Goal: Task Accomplishment & Management: Complete application form

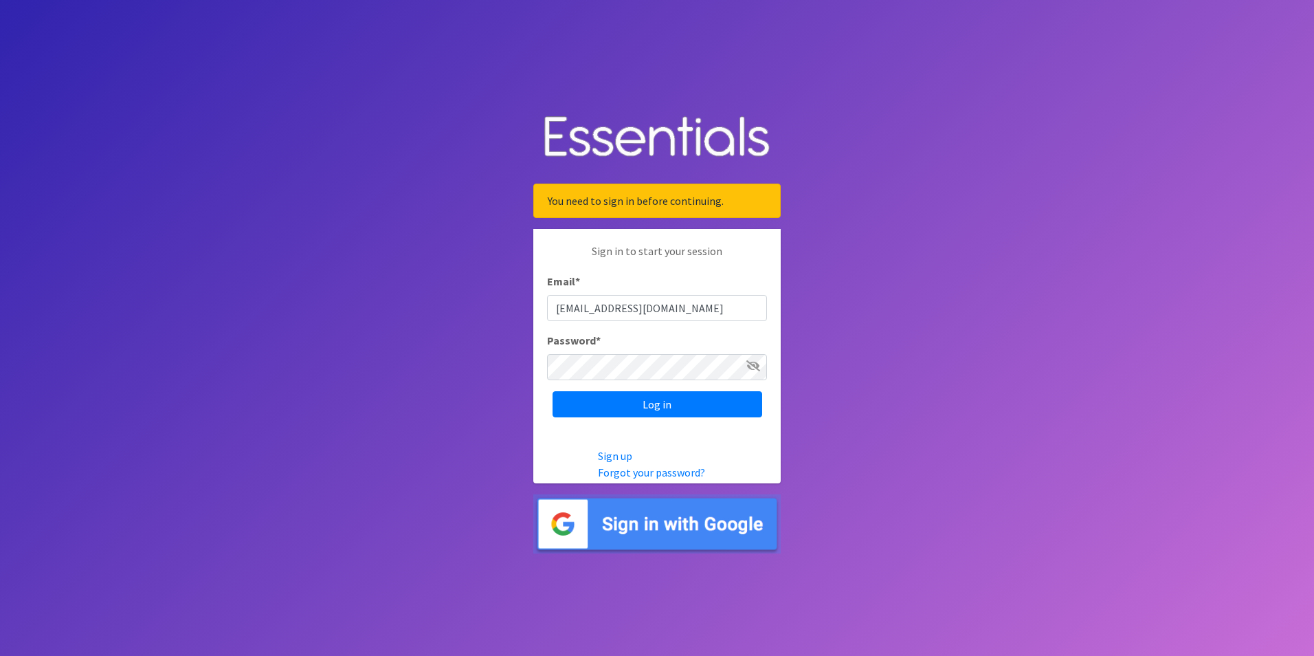
click at [746, 366] on icon at bounding box center [753, 365] width 14 height 11
click at [619, 402] on input "Log in" at bounding box center [657, 404] width 210 height 26
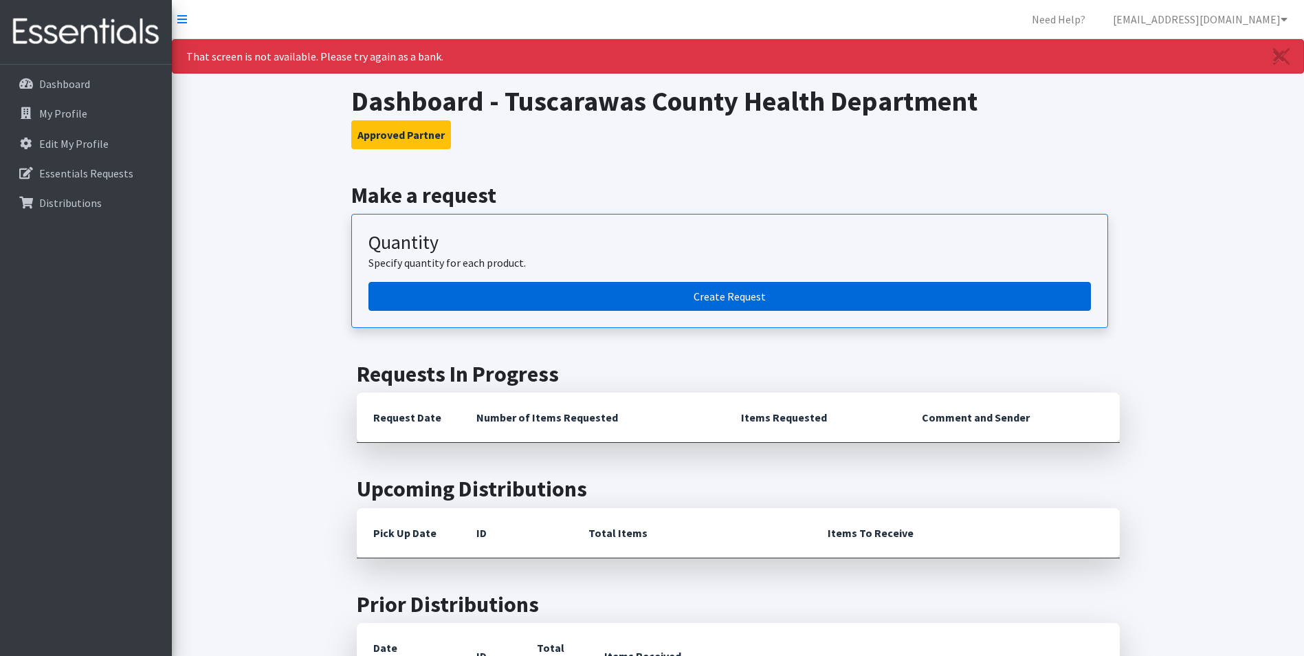
click at [706, 297] on link "Create Request" at bounding box center [729, 296] width 722 height 29
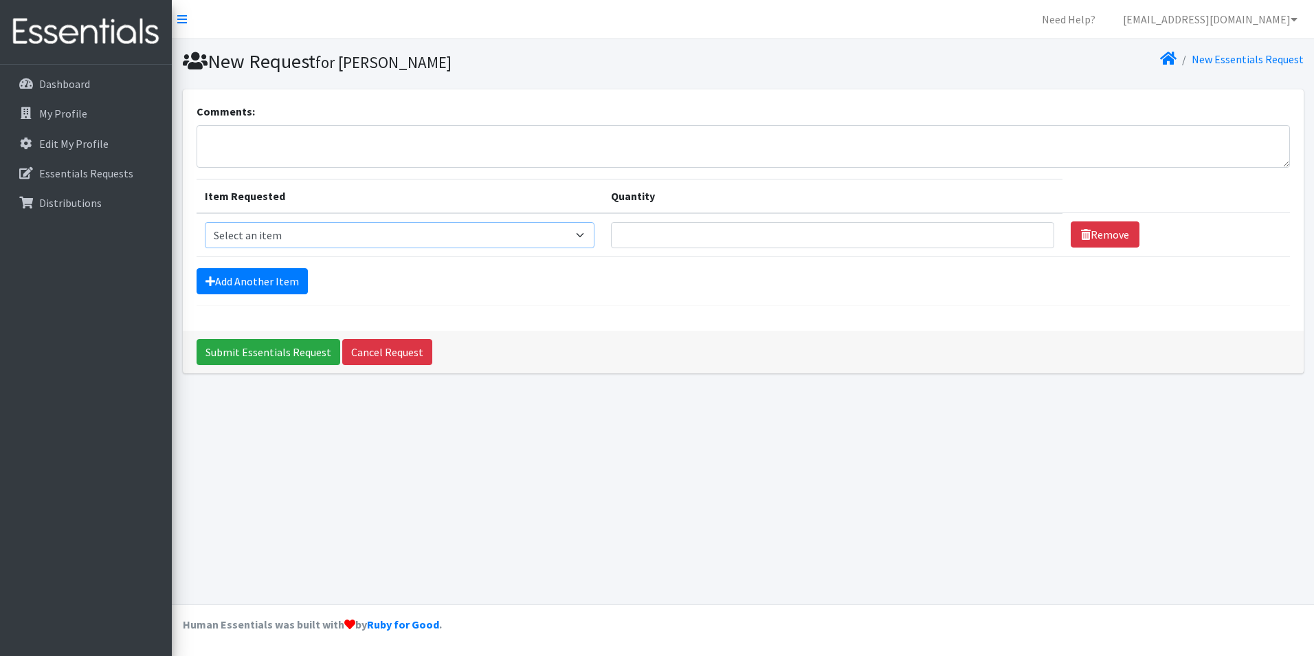
click at [577, 238] on select "Select an item Adult XXX Large Adult Large Adult XX Large Adult Medium Adult Sm…" at bounding box center [400, 235] width 390 height 26
select select "406"
click at [205, 222] on select "Select an item Adult XXX Large Adult Large Adult XX Large Adult Medium Adult Sm…" at bounding box center [400, 235] width 390 height 26
click at [897, 246] on input "Quantity" at bounding box center [832, 235] width 443 height 26
click at [1028, 238] on input "1" at bounding box center [832, 235] width 443 height 26
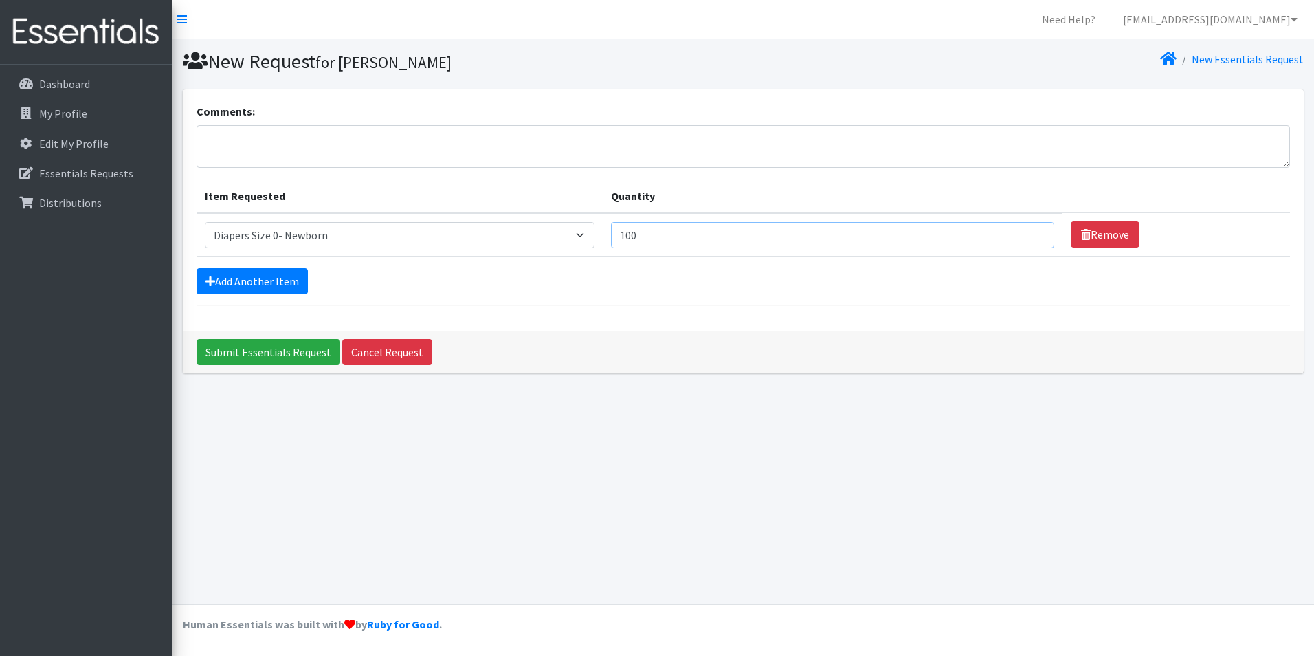
type input "100"
click at [484, 240] on select "Select an item Adult XXX Large Adult Large Adult XX Large Adult Medium Adult Sm…" at bounding box center [400, 235] width 390 height 26
click at [205, 222] on select "Select an item Adult XXX Large Adult Large Adult XX Large Adult Medium Adult Sm…" at bounding box center [400, 235] width 390 height 26
click at [267, 297] on form "Comments: Item Requested Quantity Item Requested Select an item Adult XXX Large…" at bounding box center [743, 204] width 1093 height 203
click at [265, 284] on link "Add Another Item" at bounding box center [252, 281] width 111 height 26
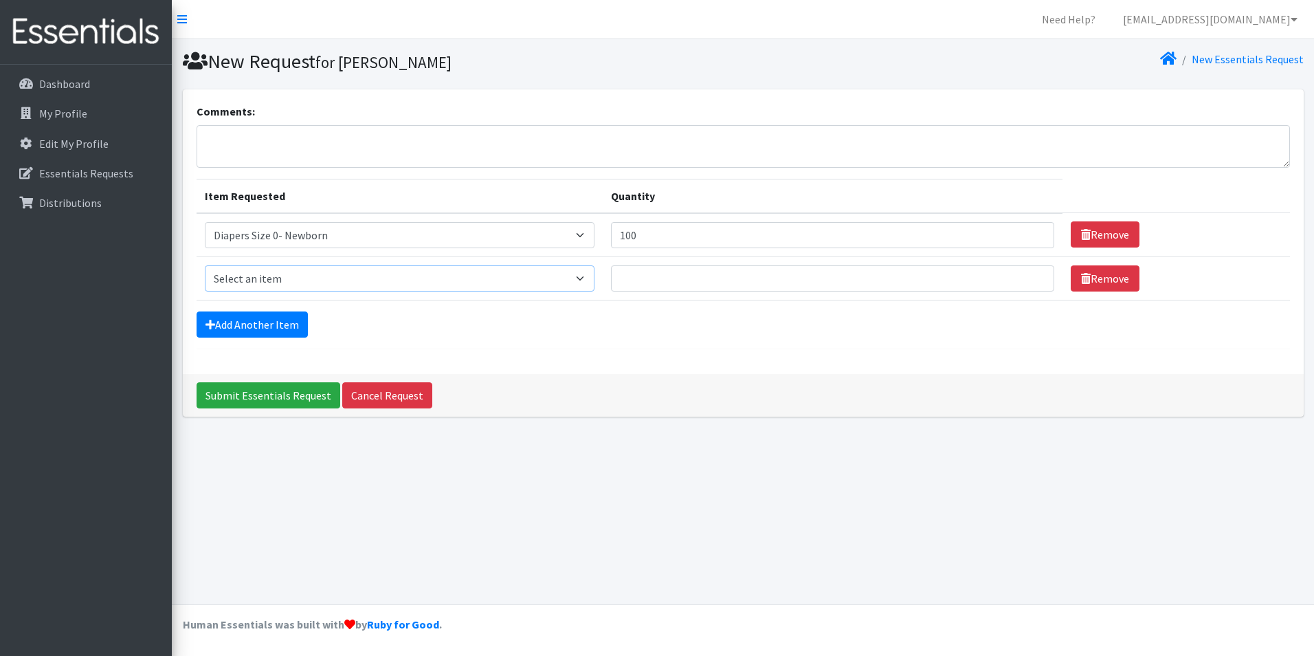
click at [265, 284] on select "Select an item Adult XXX Large Adult Large Adult XX Large Adult Medium Adult Sm…" at bounding box center [400, 278] width 390 height 26
select select "408"
click at [205, 265] on select "Select an item Adult XXX Large Adult Large Adult XX Large Adult Medium Adult Sm…" at bounding box center [400, 278] width 390 height 26
click at [634, 282] on input "Quantity" at bounding box center [832, 278] width 443 height 26
type input "100"
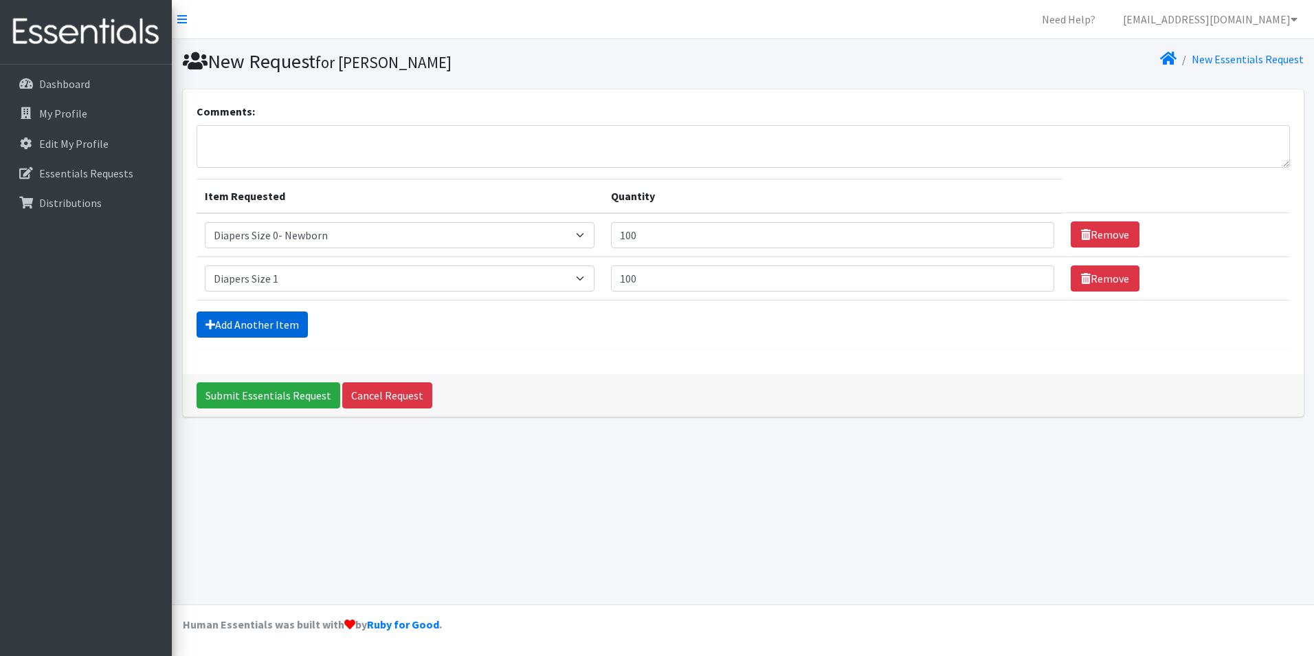
click at [258, 328] on link "Add Another Item" at bounding box center [252, 324] width 111 height 26
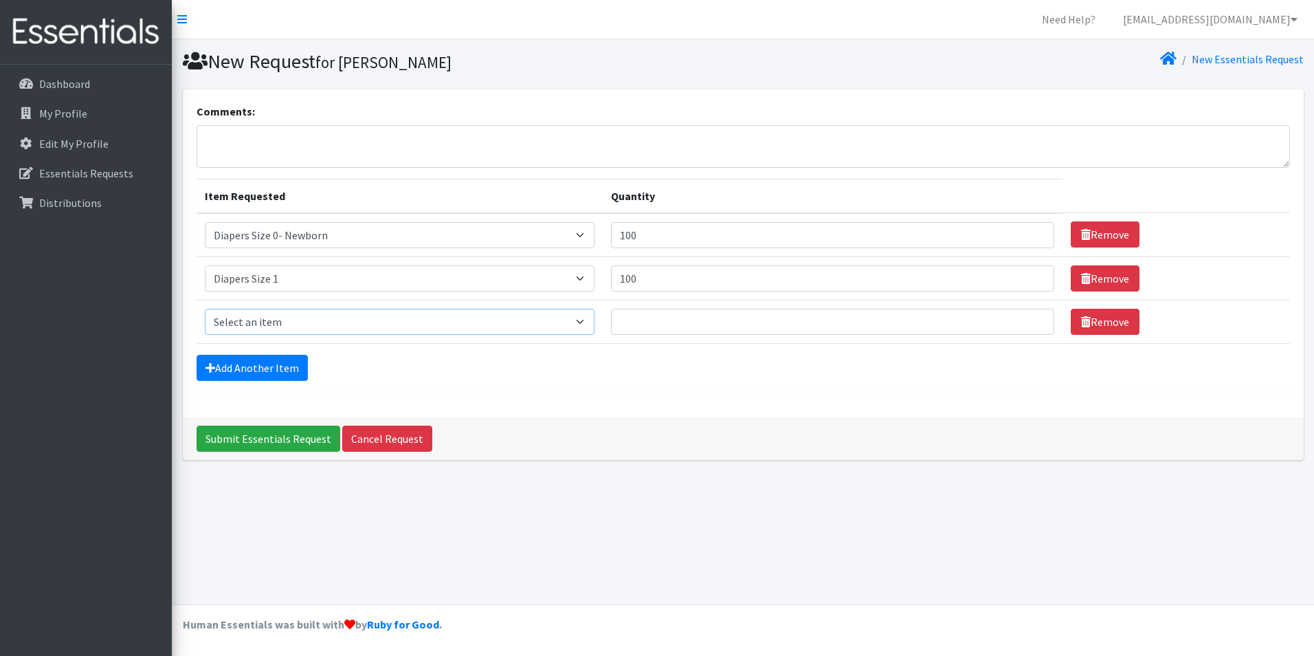
click at [264, 322] on select "Select an item Adult XXX Large Adult Large Adult XX Large Adult Medium Adult Sm…" at bounding box center [400, 322] width 390 height 26
select select "426"
click at [205, 309] on select "Select an item Adult XXX Large Adult Large Adult XX Large Adult Medium Adult Sm…" at bounding box center [400, 322] width 390 height 26
click at [656, 331] on input "Quantity" at bounding box center [832, 322] width 443 height 26
type input "500"
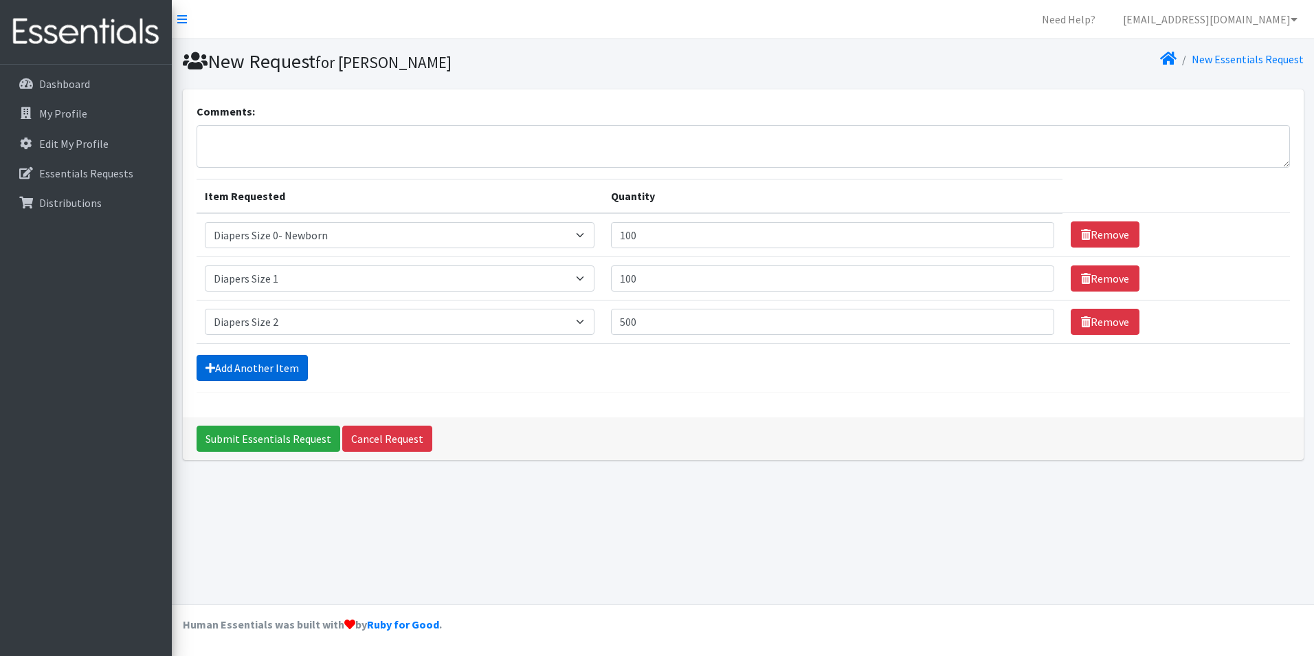
click at [271, 358] on link "Add Another Item" at bounding box center [252, 368] width 111 height 26
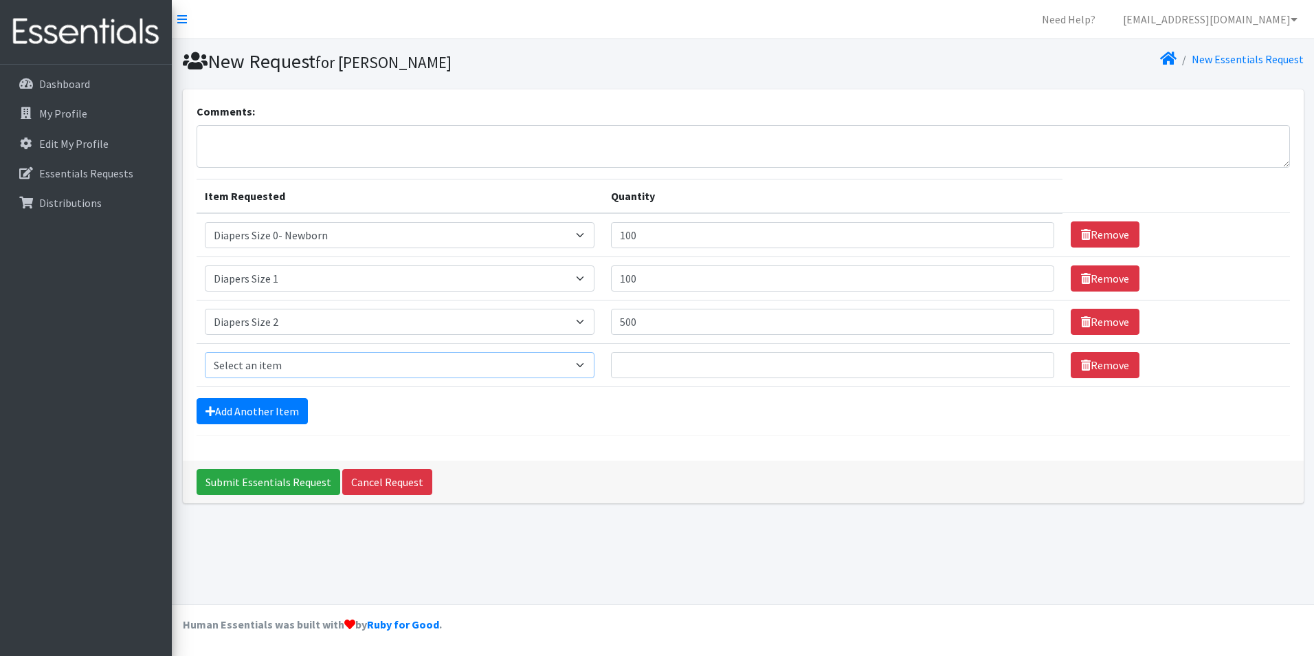
click at [272, 363] on select "Select an item Adult XXX Large Adult Large Adult XX Large Adult Medium Adult Sm…" at bounding box center [400, 365] width 390 height 26
select select "428"
click at [205, 352] on select "Select an item Adult XXX Large Adult Large Adult XX Large Adult Medium Adult Sm…" at bounding box center [400, 365] width 390 height 26
click at [636, 360] on input "Quantity" at bounding box center [832, 365] width 443 height 26
type input "500"
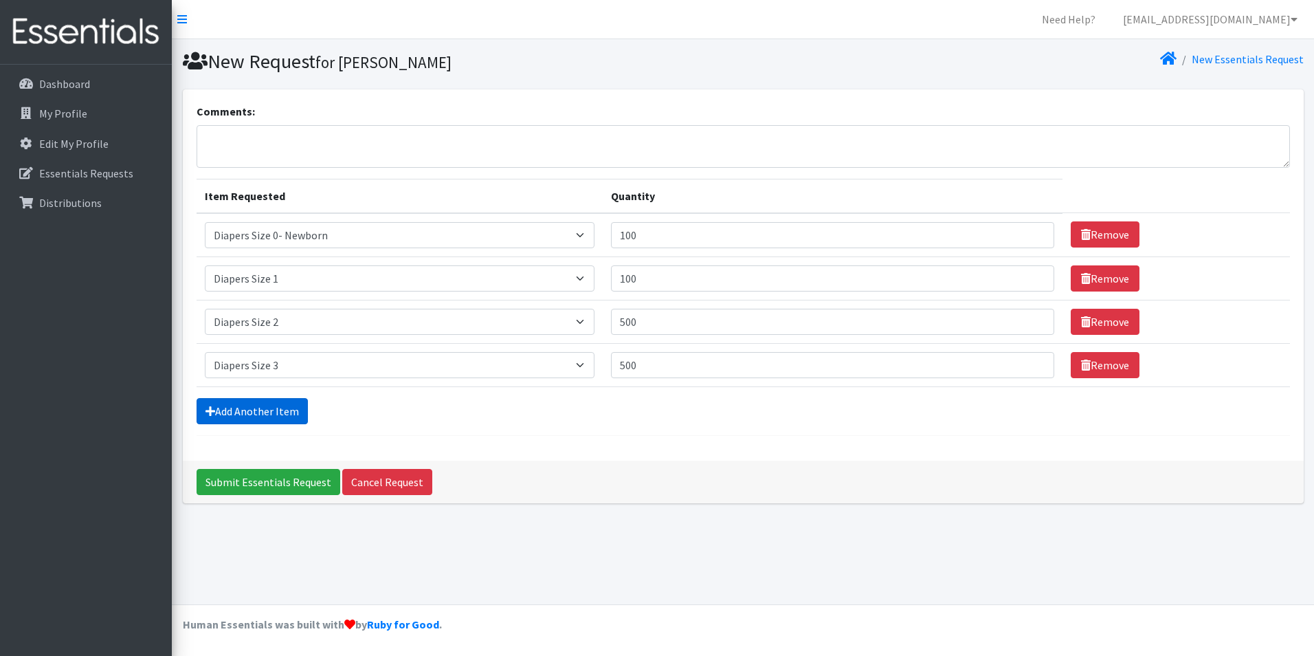
click at [286, 413] on link "Add Another Item" at bounding box center [252, 411] width 111 height 26
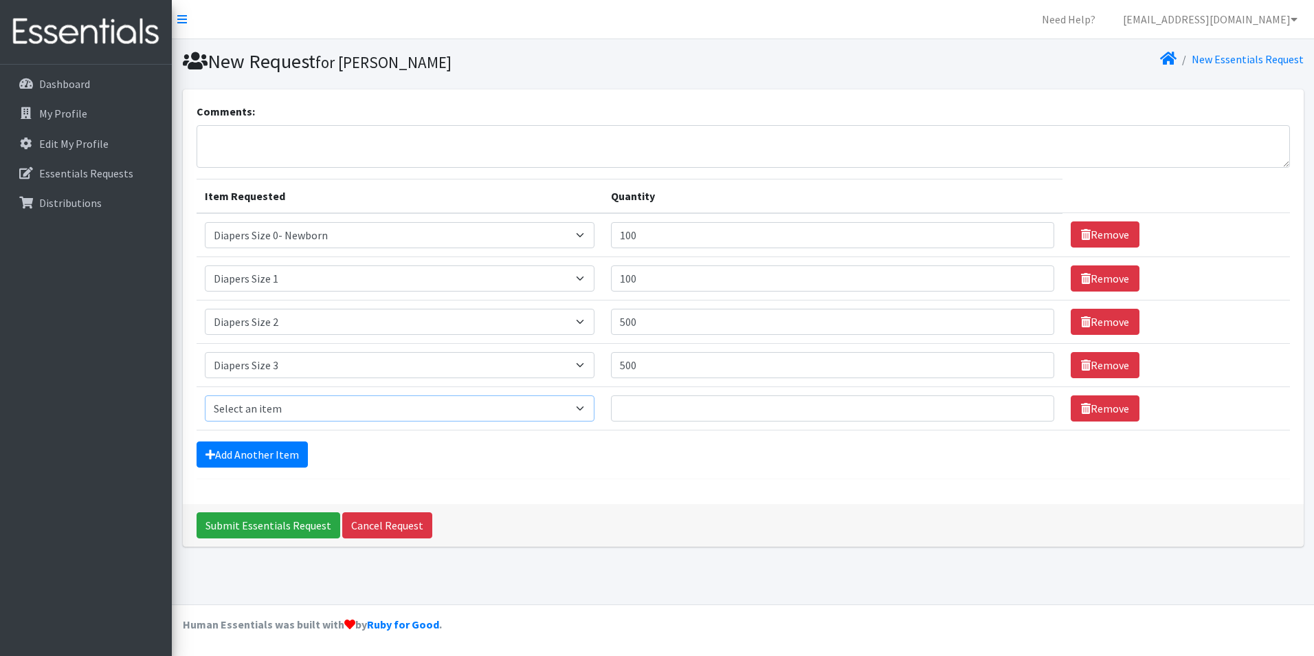
click at [286, 405] on select "Select an item Adult XXX Large Adult Large Adult XX Large Adult Medium Adult Sm…" at bounding box center [400, 408] width 390 height 26
select select "414"
click at [205, 395] on select "Select an item Adult XXX Large Adult Large Adult XX Large Adult Medium Adult Sm…" at bounding box center [400, 408] width 390 height 26
click at [631, 409] on input "Quantity" at bounding box center [832, 408] width 443 height 26
type input "500"
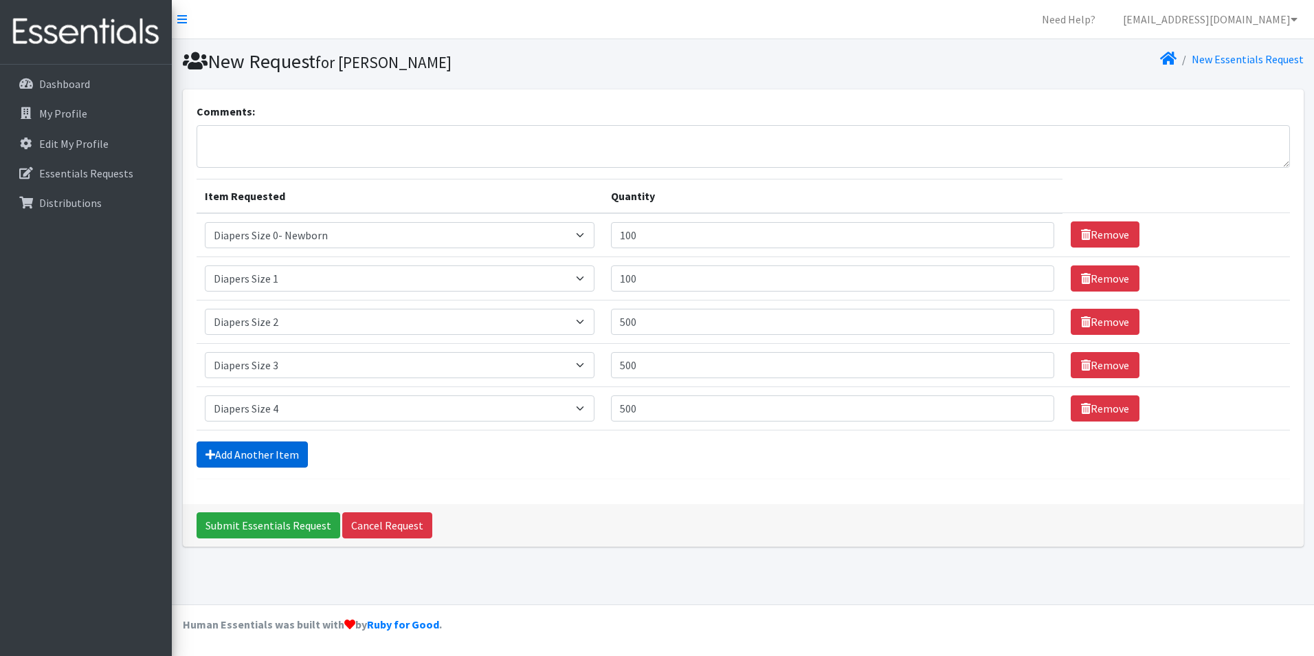
click at [298, 460] on link "Add Another Item" at bounding box center [252, 454] width 111 height 26
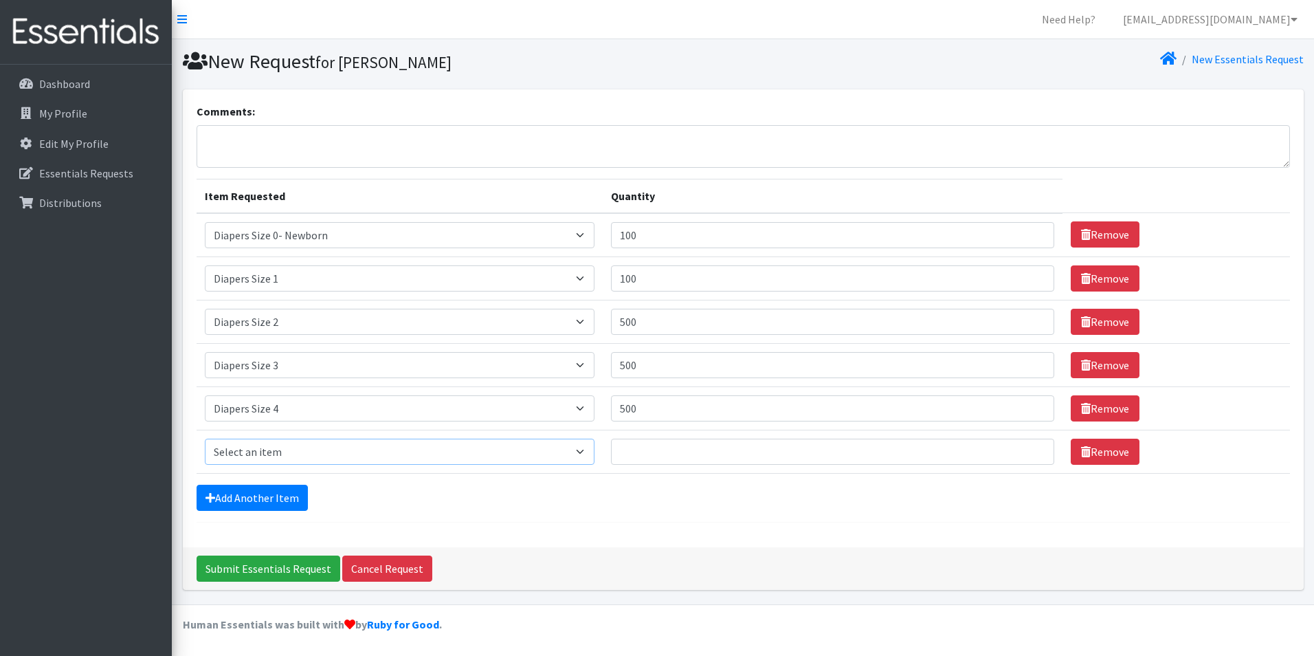
click at [302, 447] on select "Select an item Adult XXX Large Adult Large Adult XX Large Adult Medium Adult Sm…" at bounding box center [400, 451] width 390 height 26
select select "415"
click at [205, 438] on select "Select an item Adult XXX Large Adult Large Adult XX Large Adult Medium Adult Sm…" at bounding box center [400, 451] width 390 height 26
click at [630, 451] on input "Quantity" at bounding box center [832, 451] width 443 height 26
type input "500"
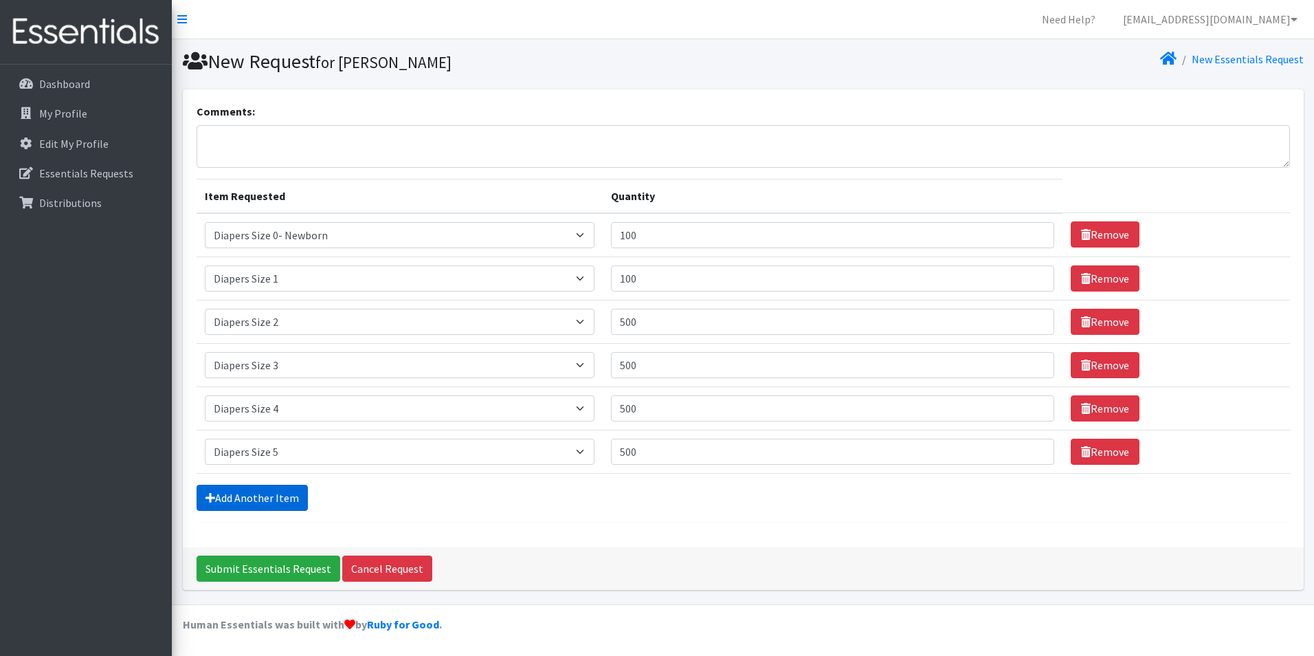
click at [300, 502] on link "Add Another Item" at bounding box center [252, 497] width 111 height 26
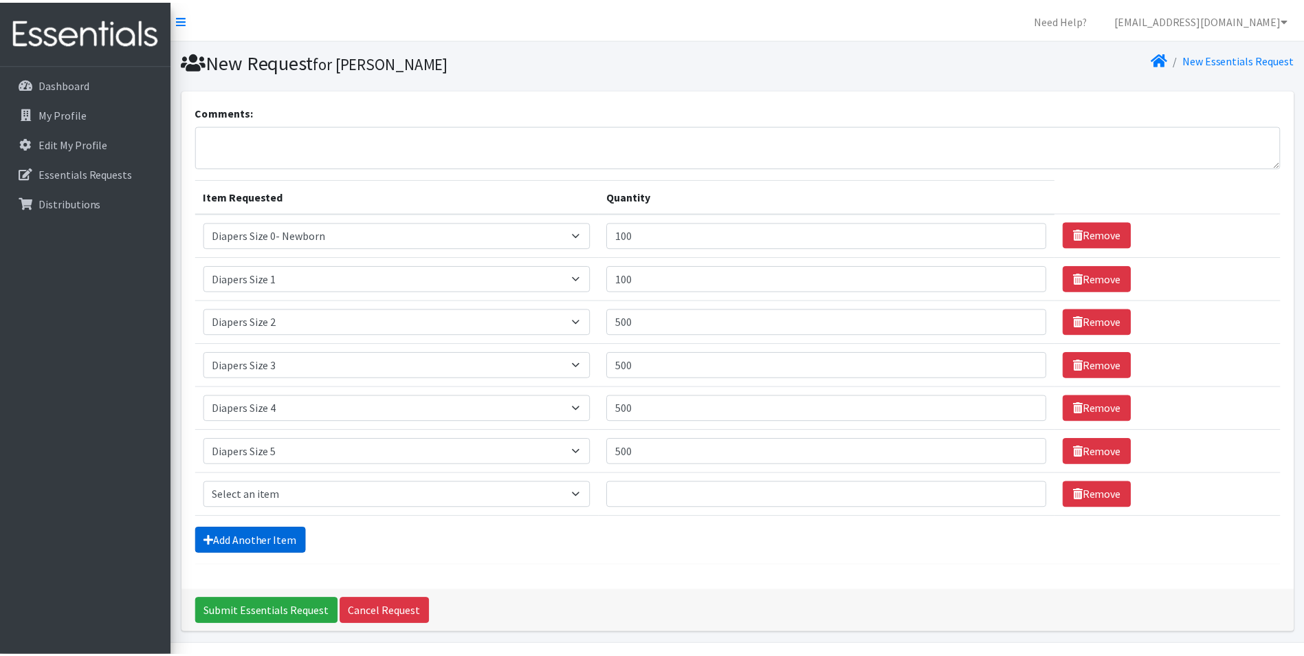
scroll to position [40, 0]
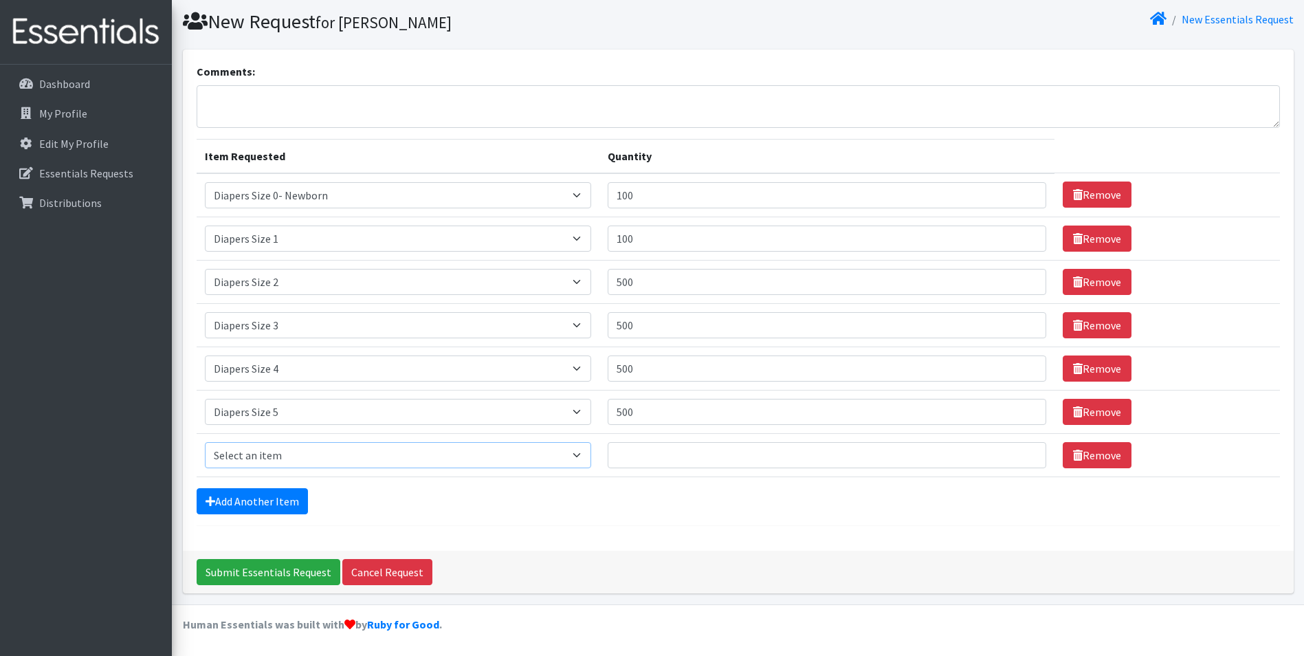
click at [312, 462] on select "Select an item Adult XXX Large Adult Large Adult XX Large Adult Medium Adult Sm…" at bounding box center [398, 455] width 386 height 26
select select "417"
click at [205, 442] on select "Select an item Adult XXX Large Adult Large Adult XX Large Adult Medium Adult Sm…" at bounding box center [398, 455] width 386 height 26
click at [638, 455] on input "Quantity" at bounding box center [826, 455] width 439 height 26
type input "5"
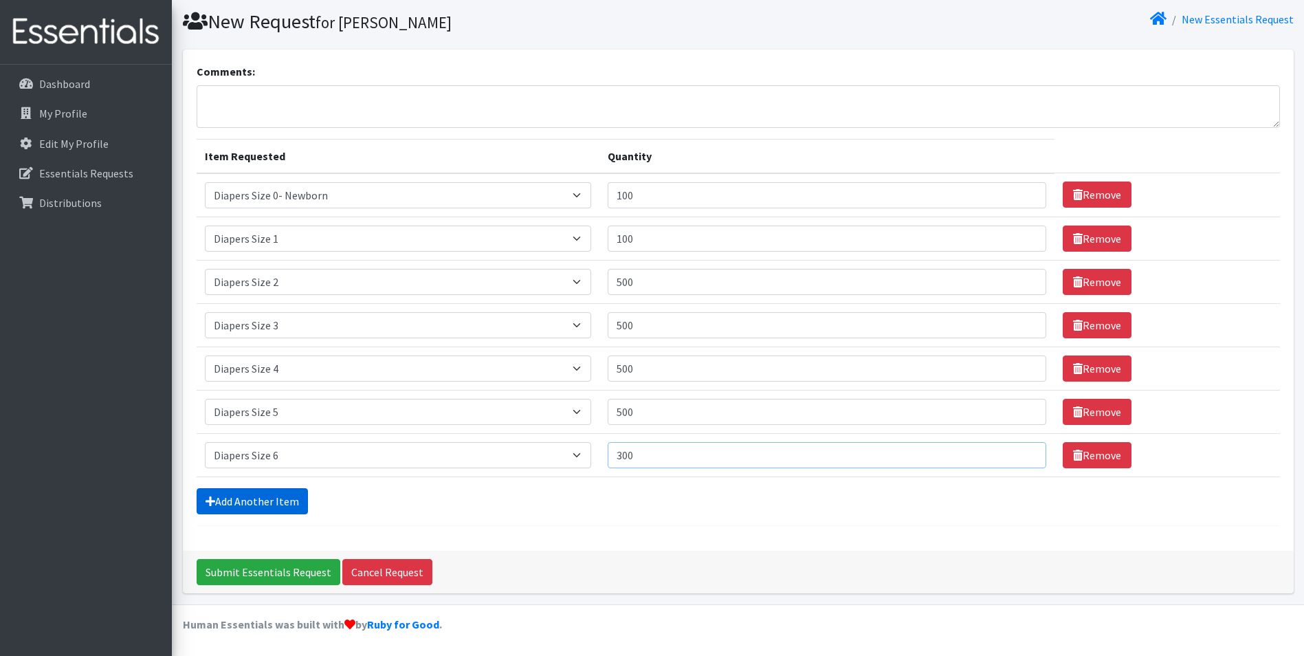
type input "300"
click at [292, 503] on link "Add Another Item" at bounding box center [252, 501] width 111 height 26
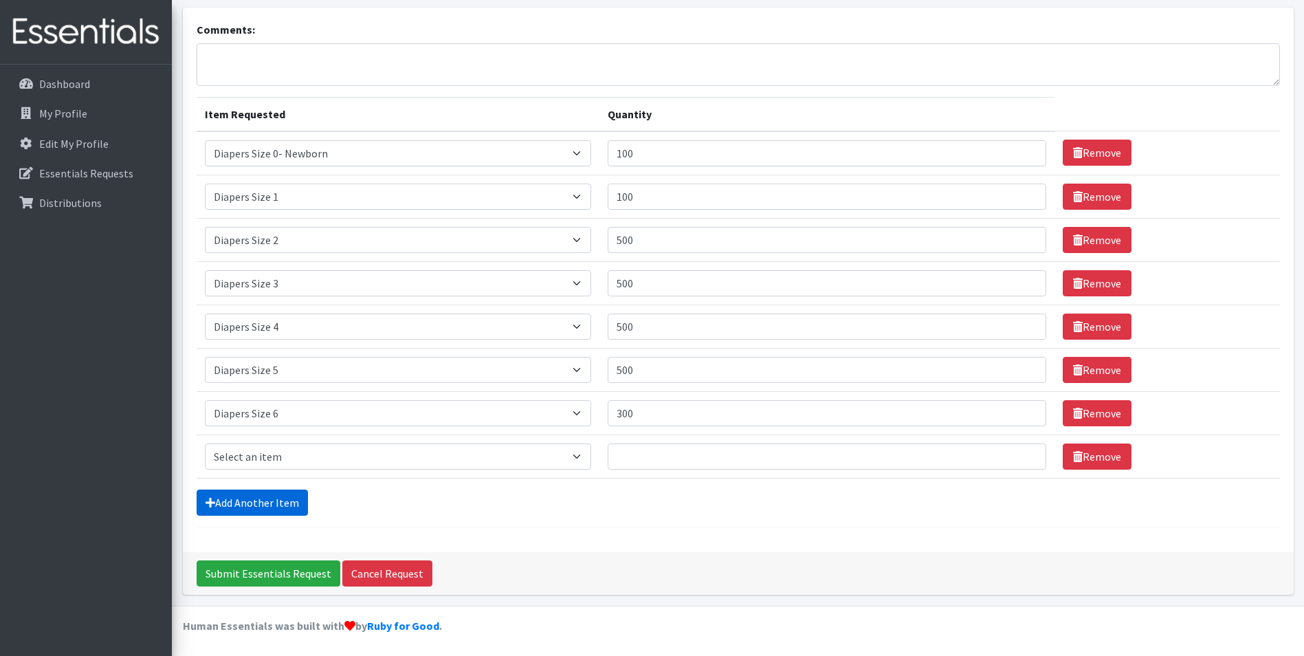
scroll to position [83, 0]
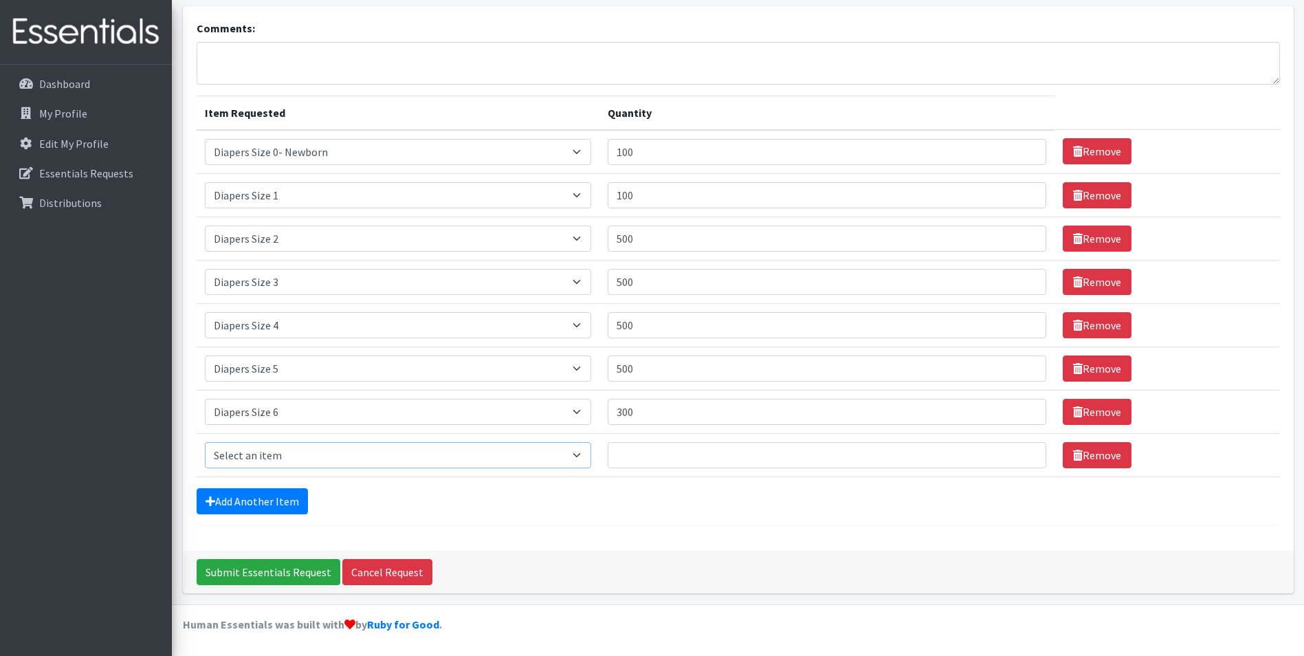
click at [331, 456] on select "Select an item Adult XXX Large Adult Large Adult XX Large Adult Medium Adult Sm…" at bounding box center [398, 455] width 386 height 26
select select "4739"
click at [205, 442] on select "Select an item Adult XXX Large Adult Large Adult XX Large Adult Medium Adult Sm…" at bounding box center [398, 455] width 386 height 26
click at [620, 452] on input "Quantity" at bounding box center [826, 455] width 439 height 26
type input "200"
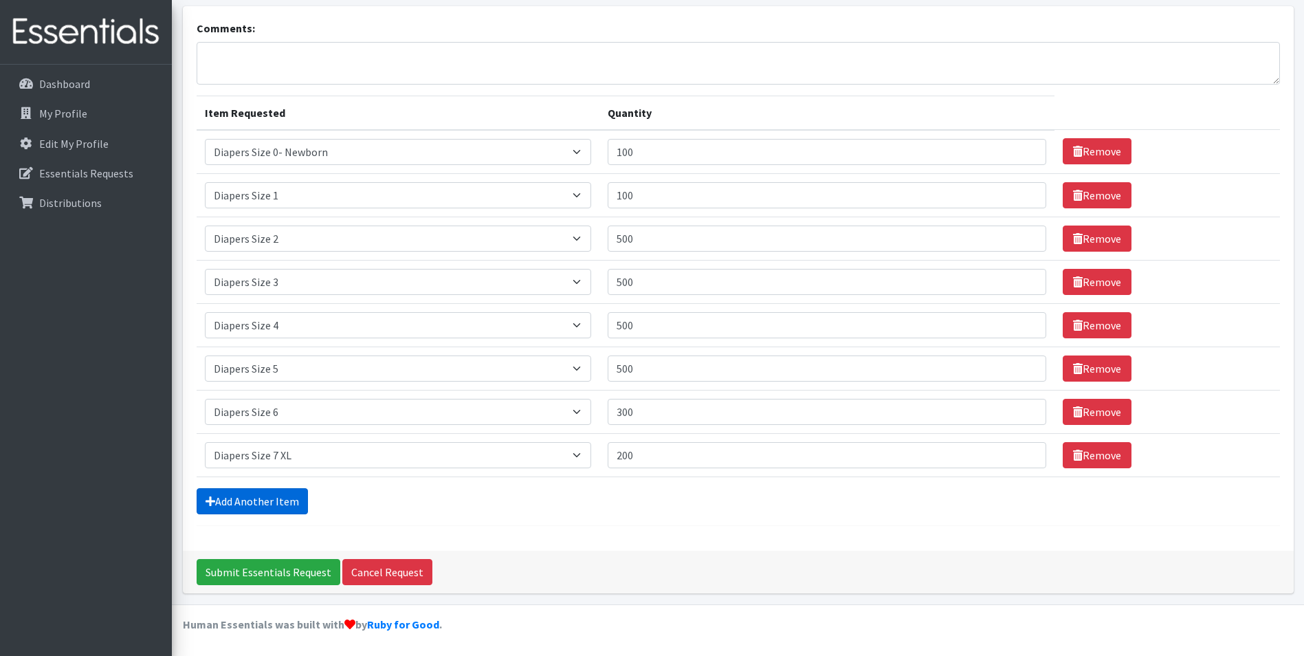
click at [291, 492] on link "Add Another Item" at bounding box center [252, 501] width 111 height 26
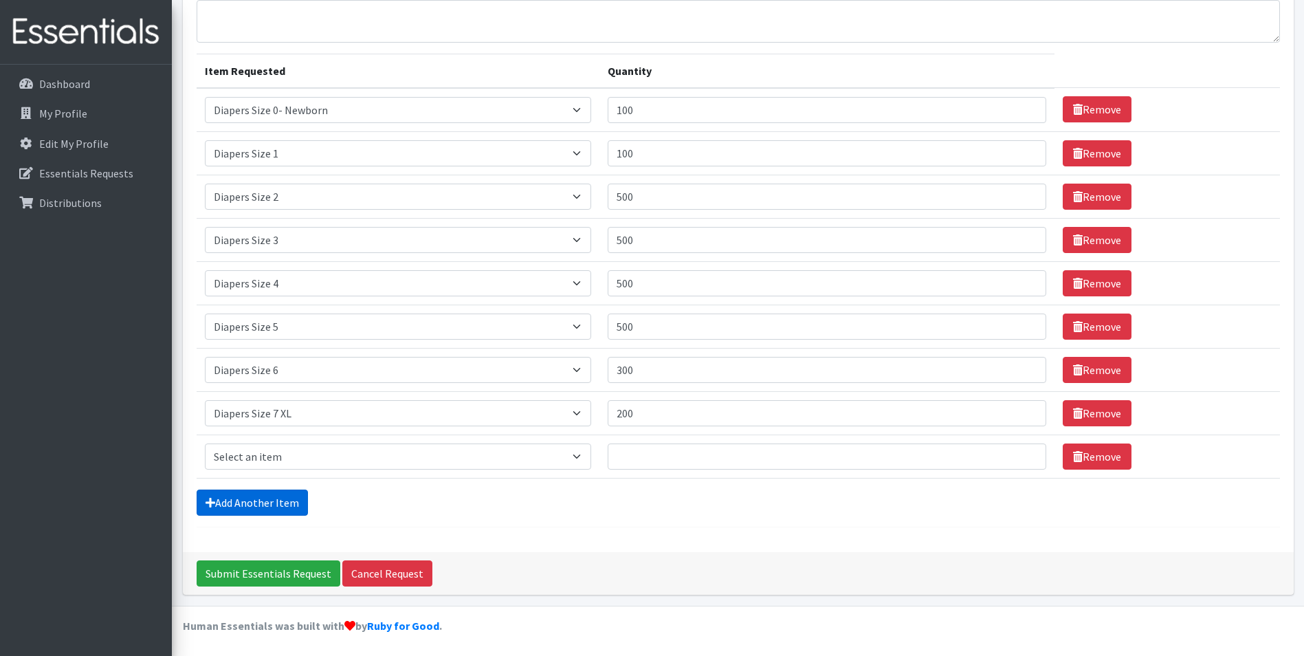
scroll to position [126, 0]
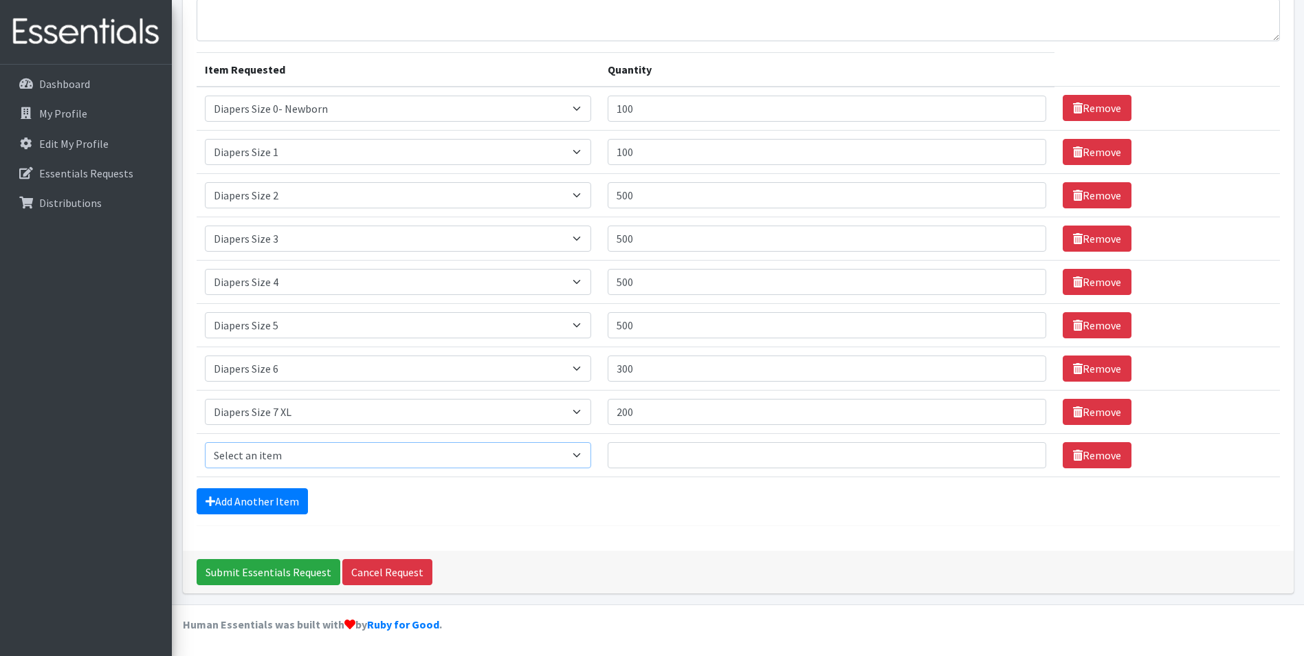
click at [295, 463] on select "Select an item Adult XXX Large Adult Large Adult XX Large Adult Medium Adult Sm…" at bounding box center [398, 455] width 386 height 26
select select "2927"
click at [205, 442] on select "Select an item Adult XXX Large Adult Large Adult XX Large Adult Medium Adult Sm…" at bounding box center [398, 455] width 386 height 26
click at [654, 458] on input "Quantity" at bounding box center [826, 455] width 439 height 26
type input "200"
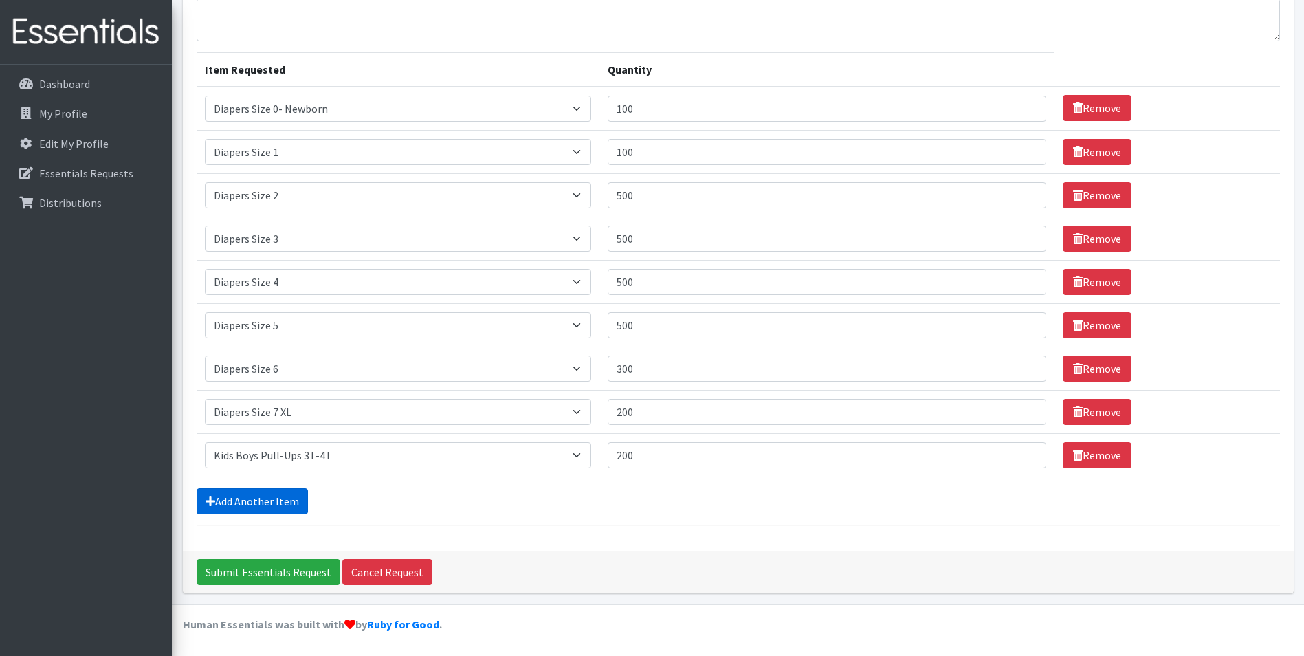
click at [291, 509] on link "Add Another Item" at bounding box center [252, 501] width 111 height 26
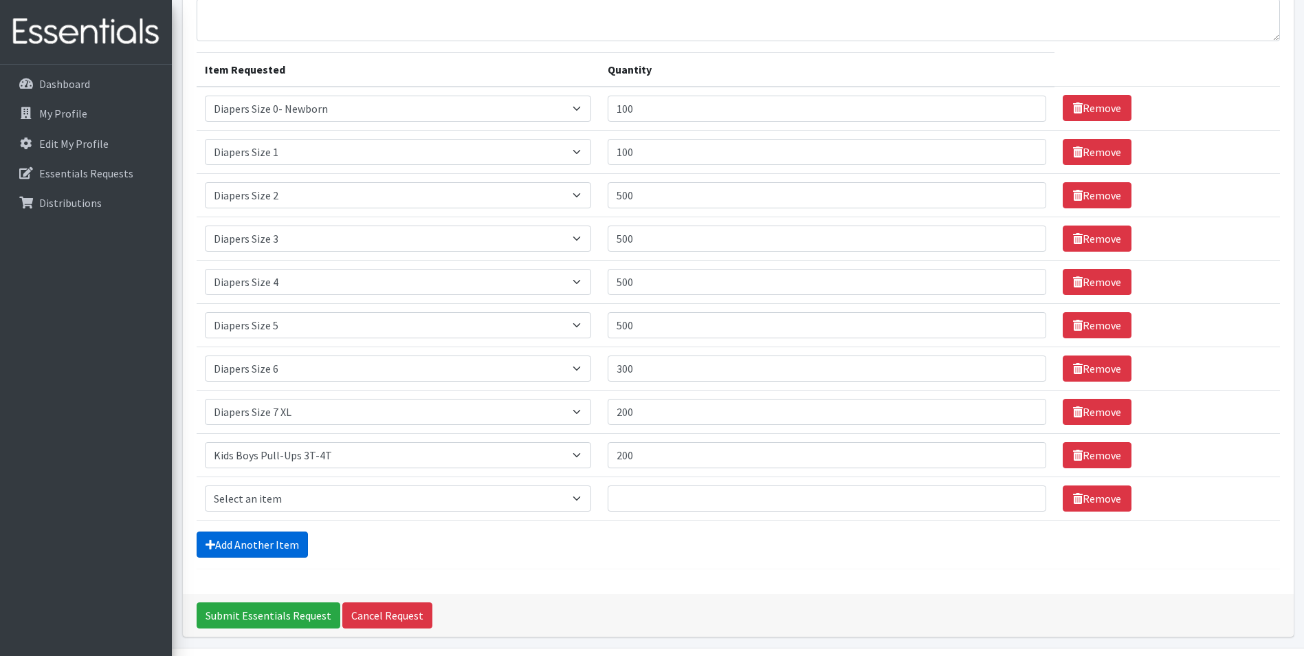
scroll to position [170, 0]
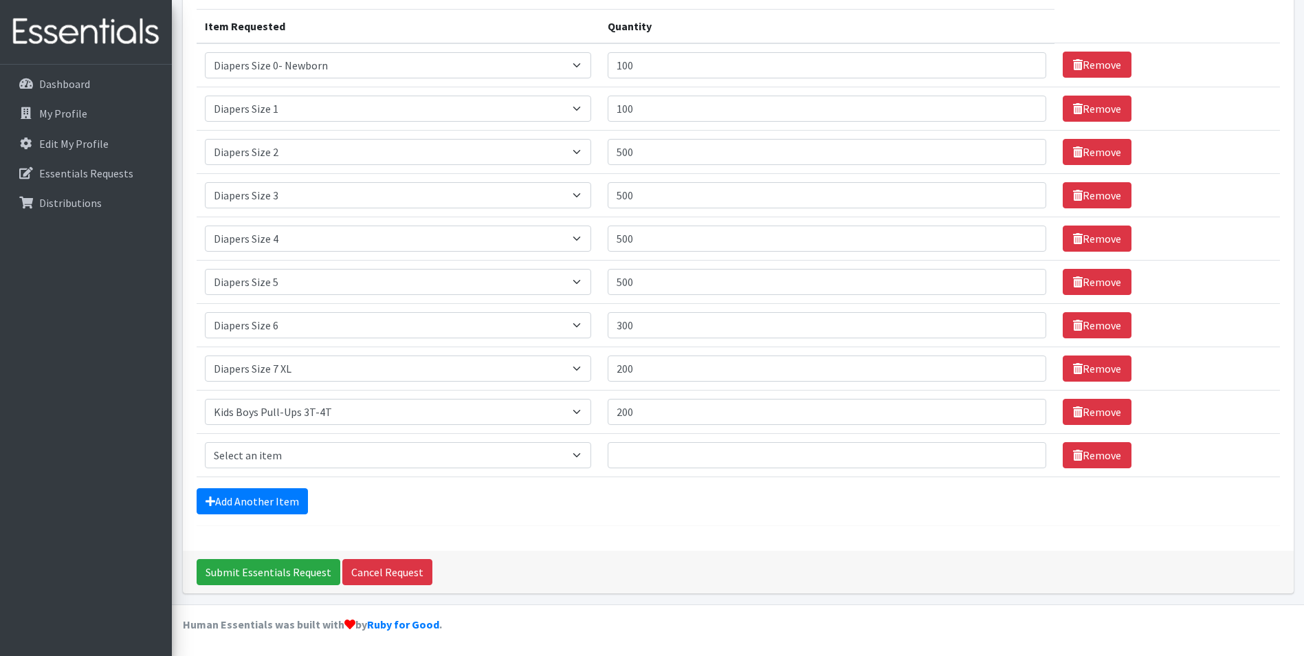
select select "2926"
click at [205, 442] on select "Select an item Adult XXX Large Adult Large Adult XX Large Adult Medium Adult Sm…" at bounding box center [398, 455] width 386 height 26
click at [667, 448] on input "Quantity" at bounding box center [826, 455] width 439 height 26
type input "200"
click at [238, 504] on link "Add Another Item" at bounding box center [252, 501] width 111 height 26
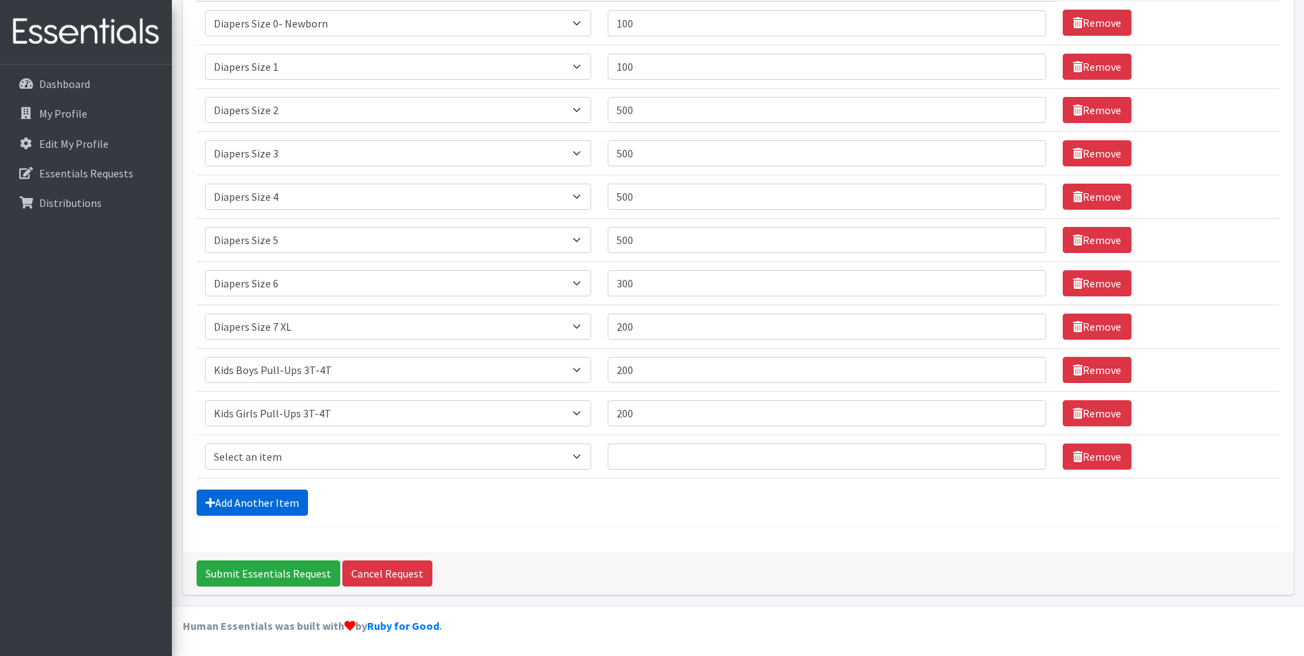
scroll to position [213, 0]
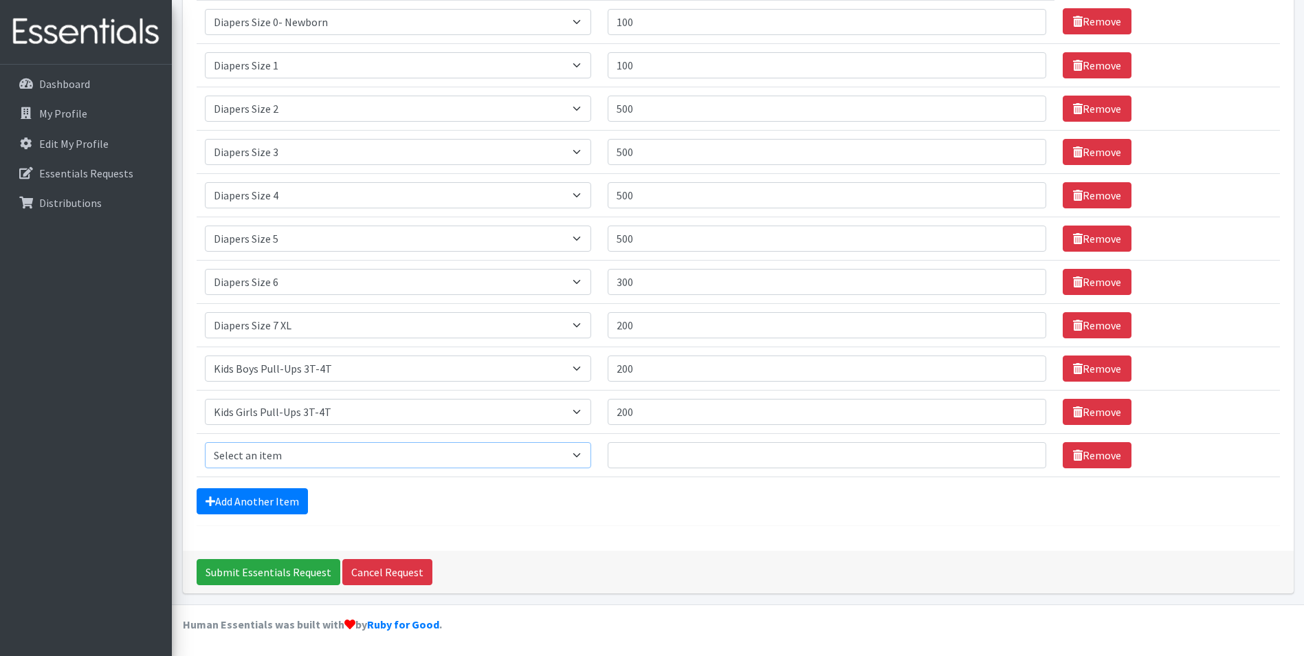
click at [268, 458] on select "Select an item Adult XXX Large Adult Large Adult XX Large Adult Medium Adult Sm…" at bounding box center [398, 455] width 386 height 26
select select "11444"
click at [205, 442] on select "Select an item Adult XXX Large Adult Large Adult XX Large Adult Medium Adult Sm…" at bounding box center [398, 455] width 386 height 26
click at [638, 445] on input "Quantity" at bounding box center [826, 455] width 439 height 26
type input "10"
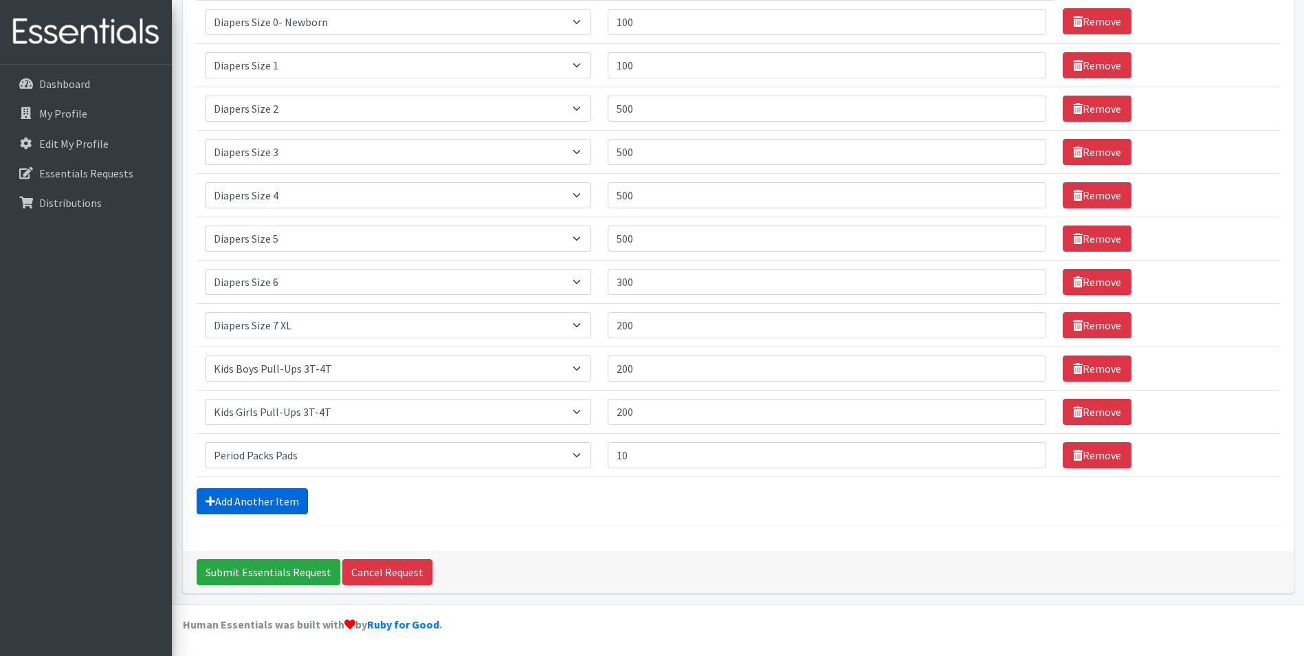
click at [286, 496] on link "Add Another Item" at bounding box center [252, 501] width 111 height 26
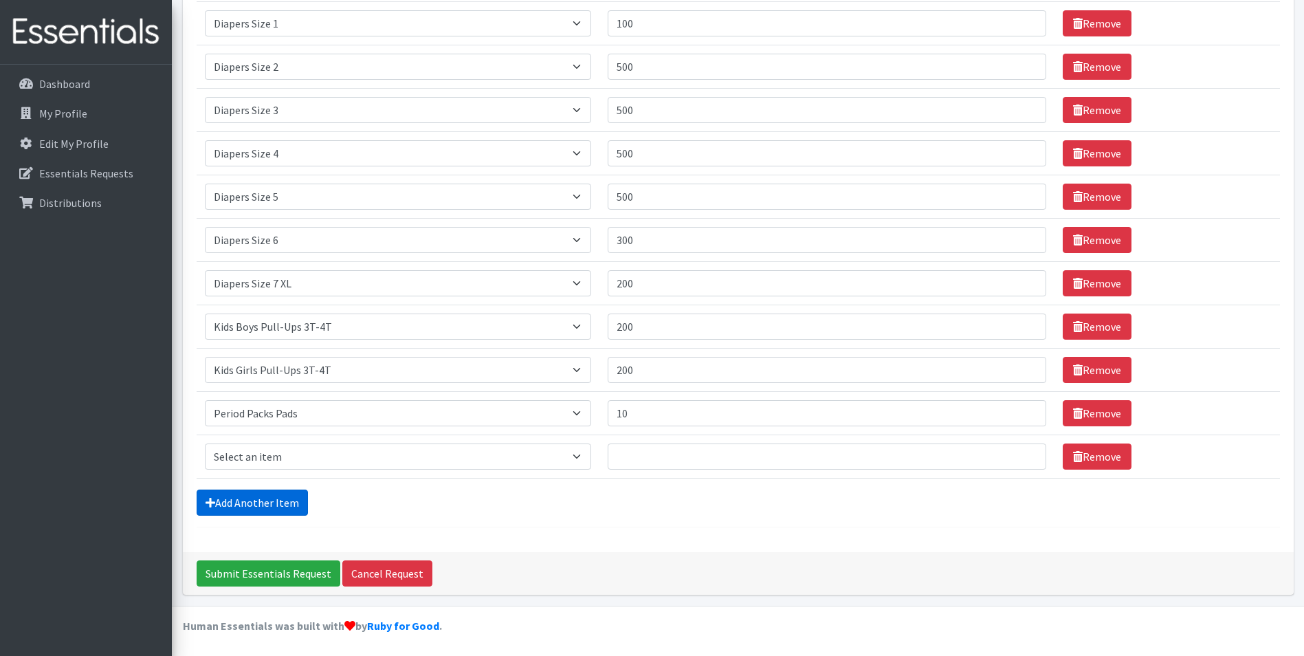
scroll to position [256, 0]
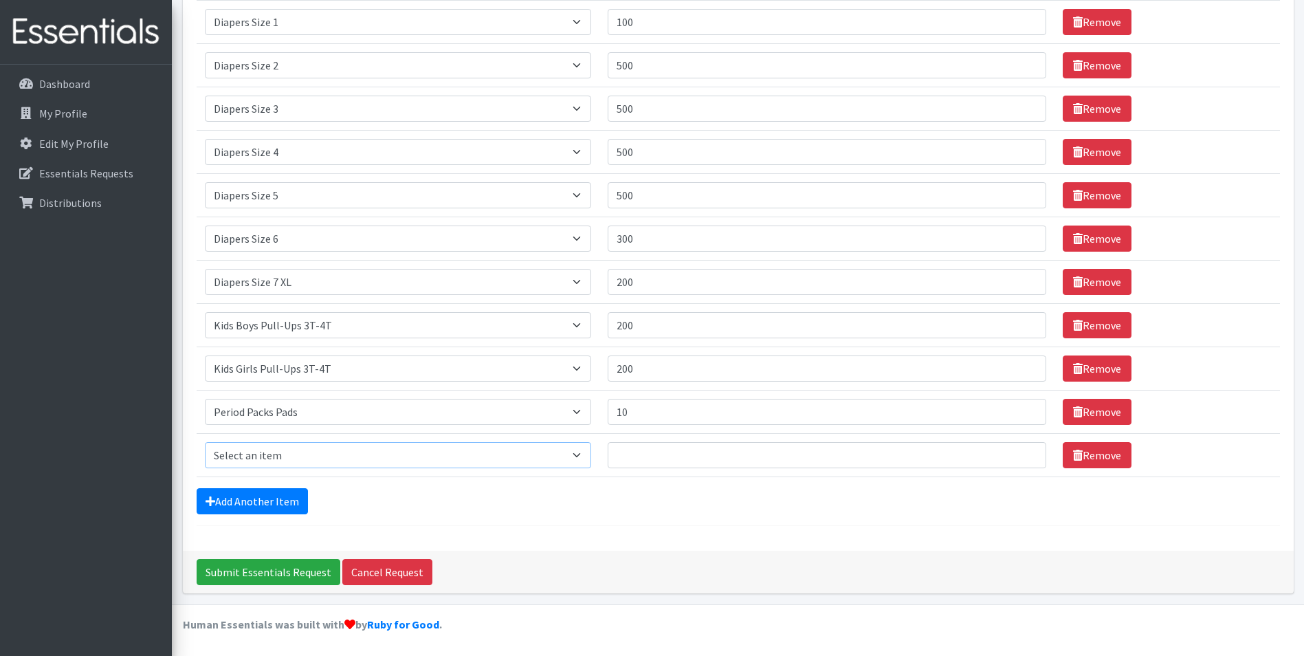
click at [291, 462] on select "Select an item Adult XXX Large Adult Large Adult XX Large Adult Medium Adult Sm…" at bounding box center [398, 455] width 386 height 26
select select "11445"
click at [205, 442] on select "Select an item Adult XXX Large Adult Large Adult XX Large Adult Medium Adult Sm…" at bounding box center [398, 455] width 386 height 26
click at [643, 444] on input "Quantity" at bounding box center [826, 455] width 439 height 26
type input "10"
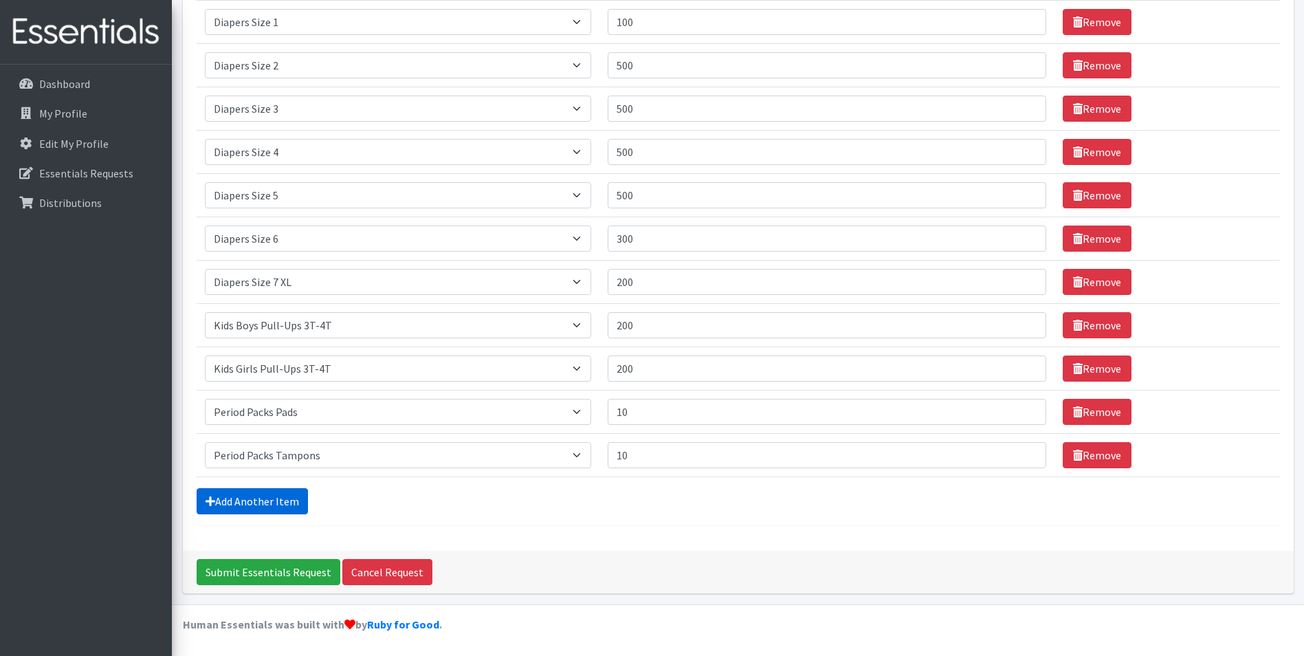
click at [278, 497] on link "Add Another Item" at bounding box center [252, 501] width 111 height 26
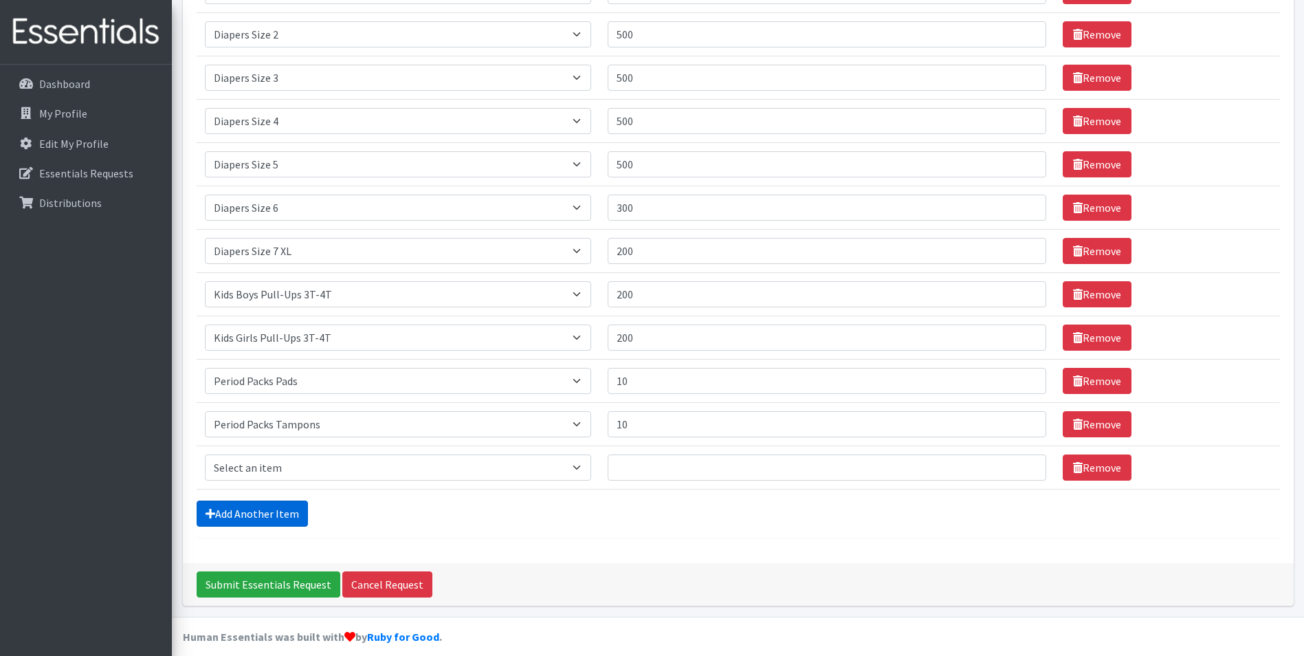
scroll to position [300, 0]
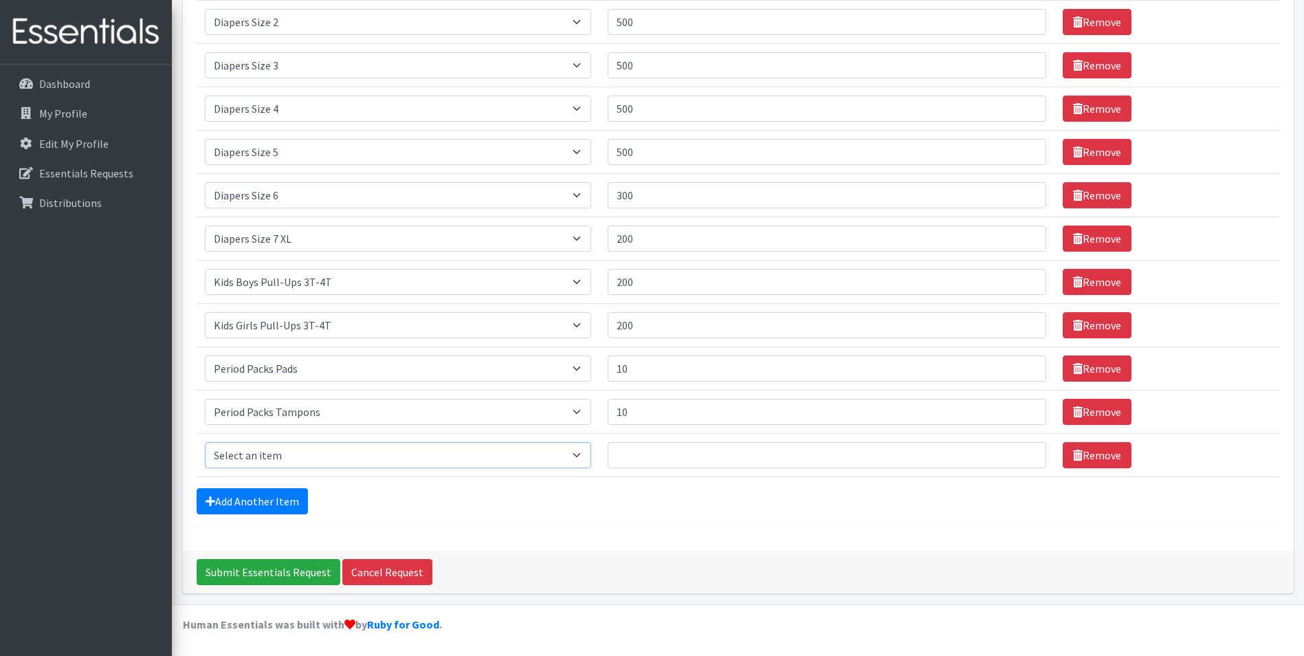
click at [289, 453] on select "Select an item Adult XXX Large Adult Large Adult XX Large Adult Medium Adult Sm…" at bounding box center [398, 455] width 386 height 26
click at [331, 454] on select "Select an item Adult XXX Large Adult Large Adult XX Large Adult Medium Adult Sm…" at bounding box center [398, 455] width 386 height 26
select select "4828"
click at [205, 442] on select "Select an item Adult XXX Large Adult Large Adult XX Large Adult Medium Adult Sm…" at bounding box center [398, 455] width 386 height 26
click at [628, 451] on input "Quantity" at bounding box center [826, 455] width 439 height 26
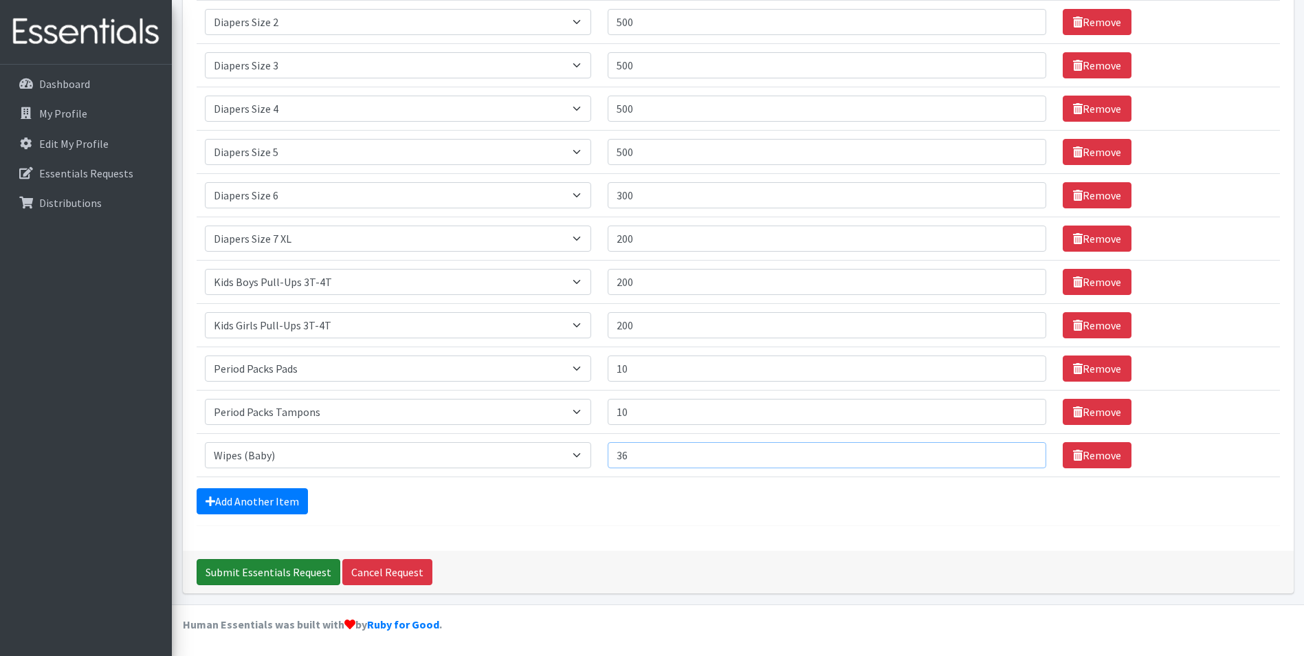
type input "36"
click at [269, 566] on input "Submit Essentials Request" at bounding box center [269, 572] width 144 height 26
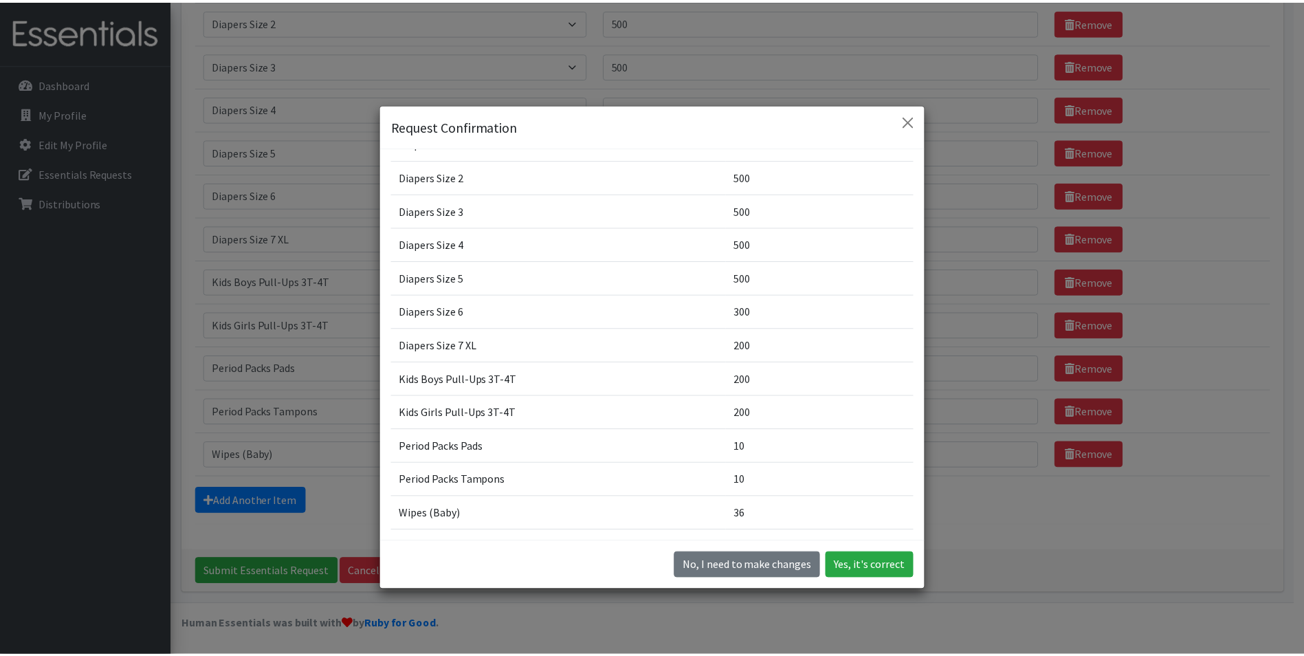
scroll to position [137, 0]
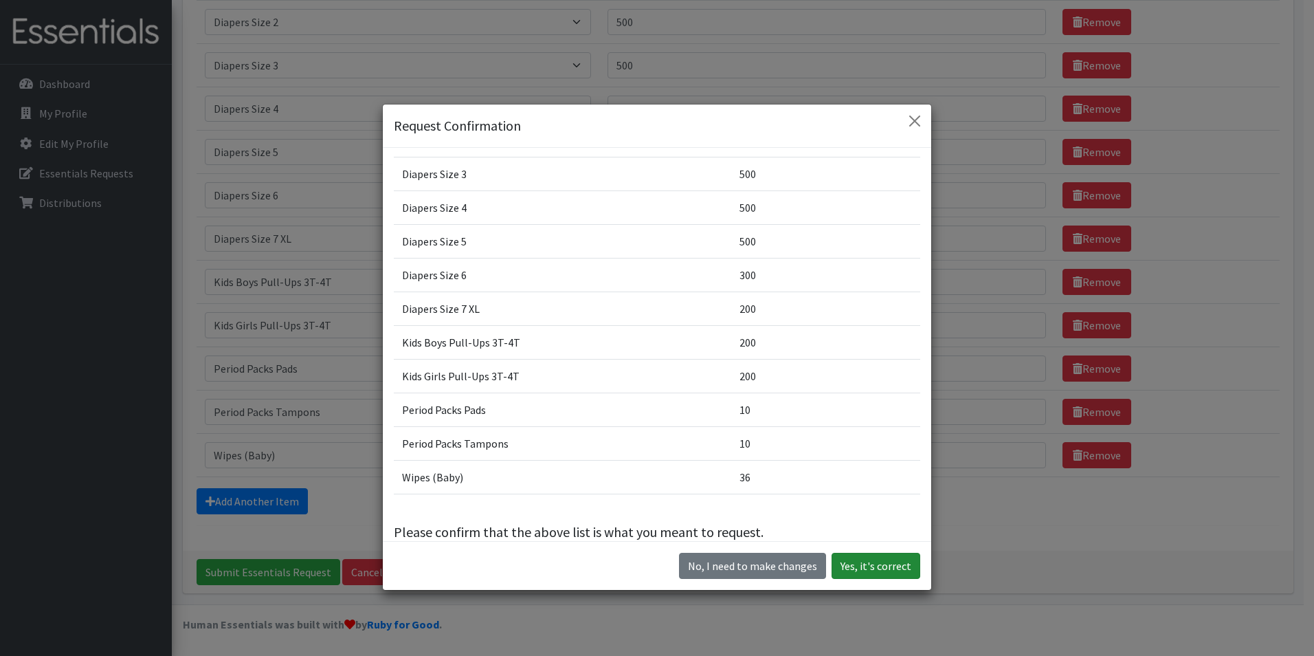
click at [855, 561] on button "Yes, it's correct" at bounding box center [875, 565] width 89 height 26
